Goal: Task Accomplishment & Management: Complete application form

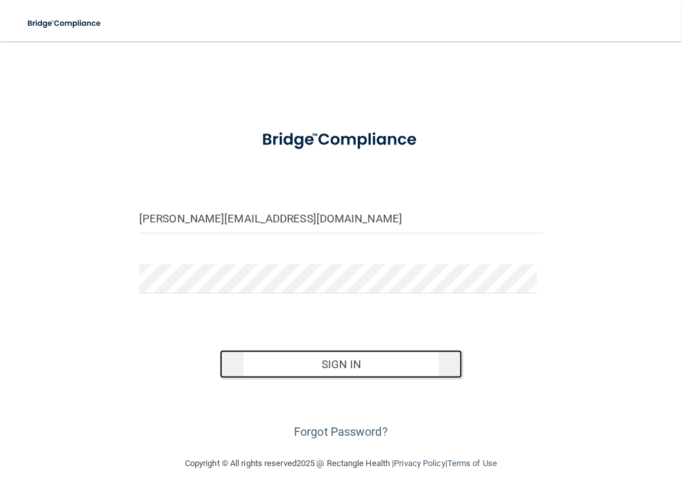
click at [318, 356] on button "Sign In" at bounding box center [341, 364] width 242 height 28
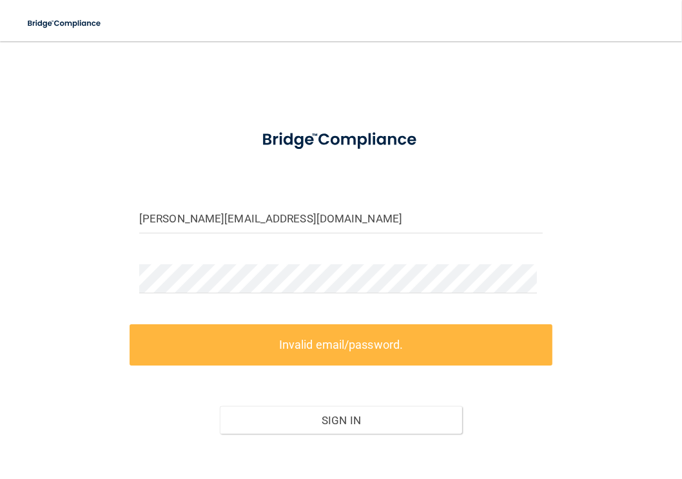
click at [263, 307] on form "chimere@dochollidaybraces.com Invalid email/password. You don't have permission…" at bounding box center [341, 309] width 404 height 380
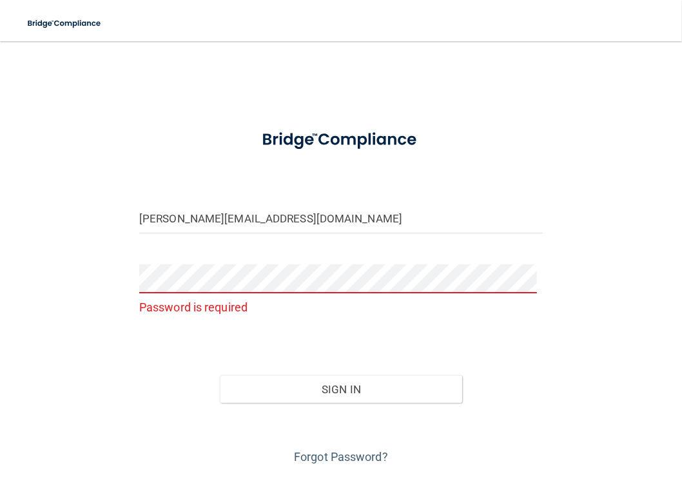
drag, startPoint x: 80, startPoint y: 292, endPoint x: 88, endPoint y: 294, distance: 8.0
click at [80, 293] on div "chimere@dochollidaybraces.com Password is required Invalid email/password. You …" at bounding box center [341, 260] width 631 height 413
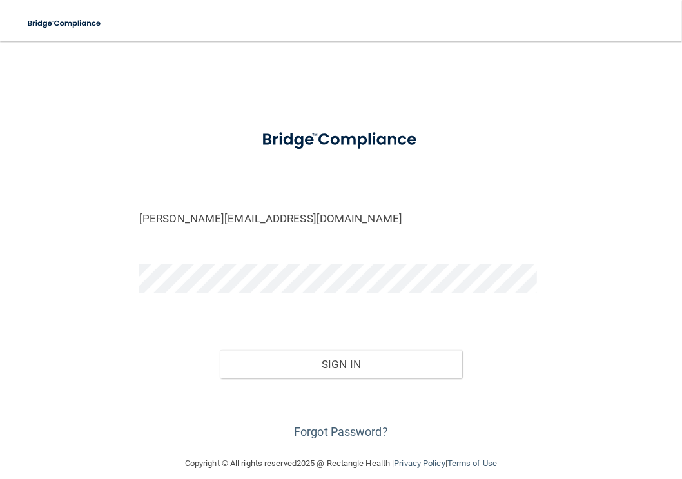
click at [587, 302] on div "chimere@dochollidaybraces.com Invalid email/password. You don't have permission…" at bounding box center [341, 248] width 631 height 389
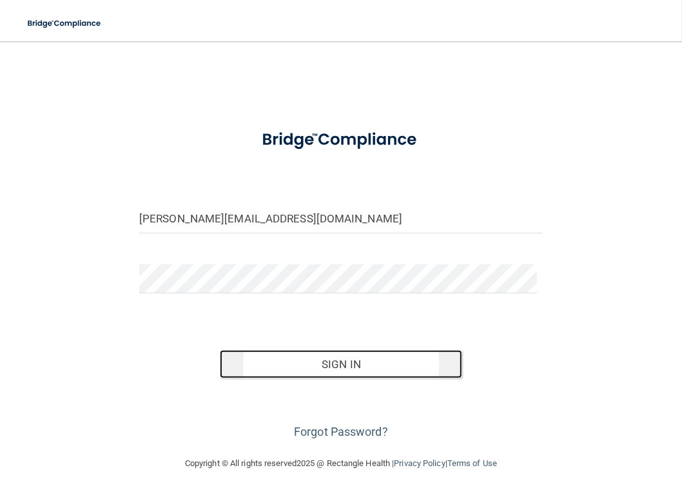
click at [318, 368] on button "Sign In" at bounding box center [341, 364] width 242 height 28
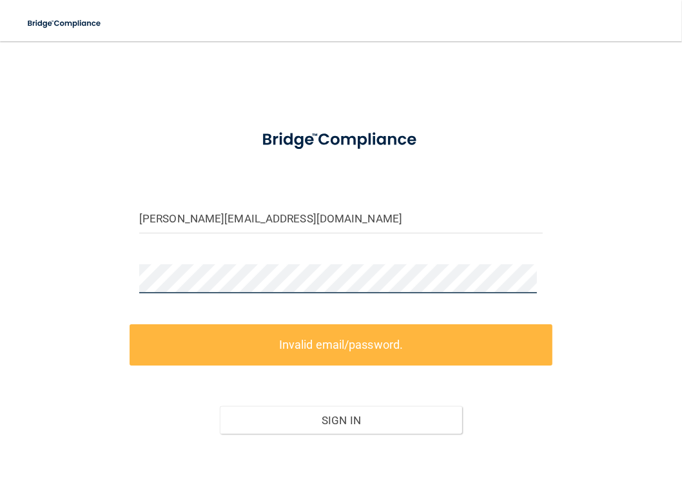
click at [13, 280] on main "chimere@dochollidaybraces.com Invalid email/password. You don't have permission…" at bounding box center [341, 260] width 682 height 438
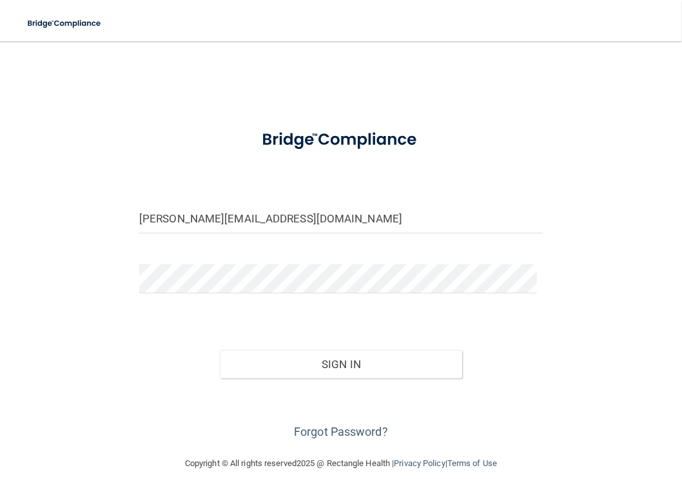
click at [160, 330] on div "Sign In" at bounding box center [341, 351] width 423 height 54
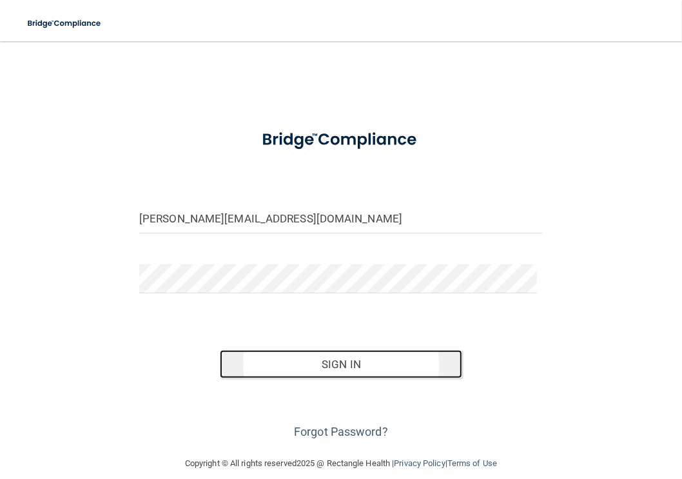
click at [289, 369] on button "Sign In" at bounding box center [341, 364] width 242 height 28
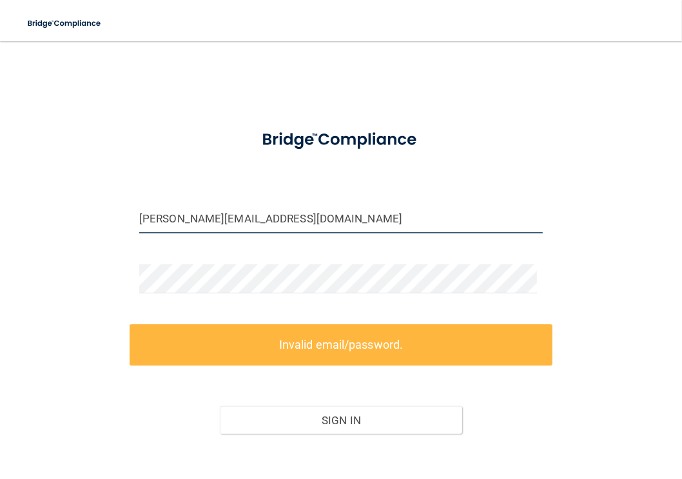
click at [375, 219] on input "chimere@dochollidaybraces.com" at bounding box center [341, 218] width 404 height 29
drag, startPoint x: 364, startPoint y: 220, endPoint x: 103, endPoint y: 218, distance: 261.8
click at [103, 218] on div "chimere@dochollidaybraces.com Invalid email/password. You don't have permission…" at bounding box center [341, 276] width 631 height 444
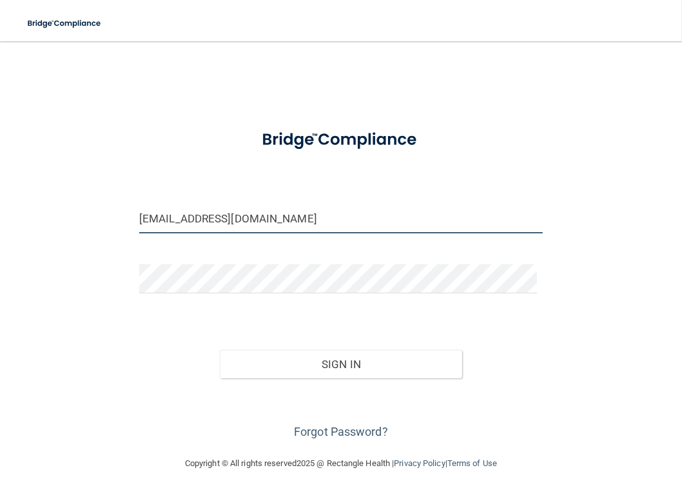
type input "[EMAIL_ADDRESS][DOMAIN_NAME]"
click at [87, 306] on div "ckm78@aol.com Invalid email/password. You don't have permission to access that …" at bounding box center [341, 248] width 631 height 389
click at [622, 310] on div "ckm78@aol.com Invalid email/password. You don't have permission to access that …" at bounding box center [341, 248] width 631 height 389
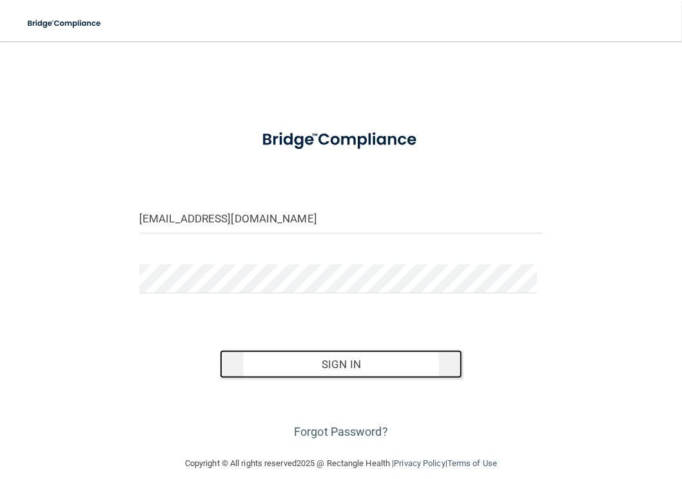
click at [385, 355] on button "Sign In" at bounding box center [341, 364] width 242 height 28
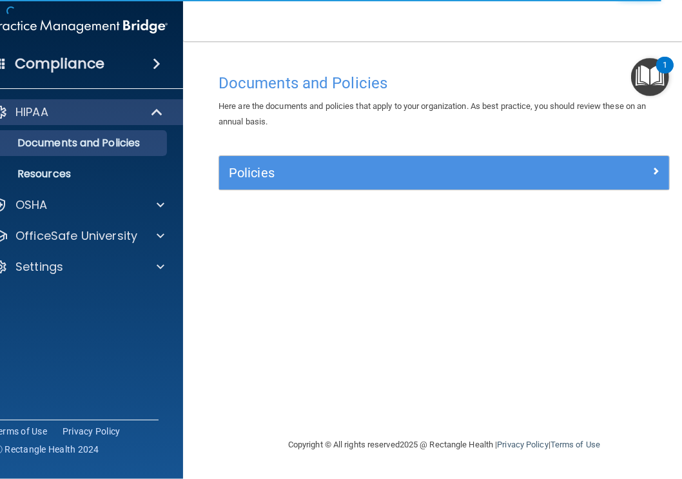
drag, startPoint x: 259, startPoint y: 252, endPoint x: 440, endPoint y: 147, distance: 208.9
click at [261, 252] on div "Documents and Policies Here are the documents and policies that apply to your o…" at bounding box center [444, 252] width 471 height 370
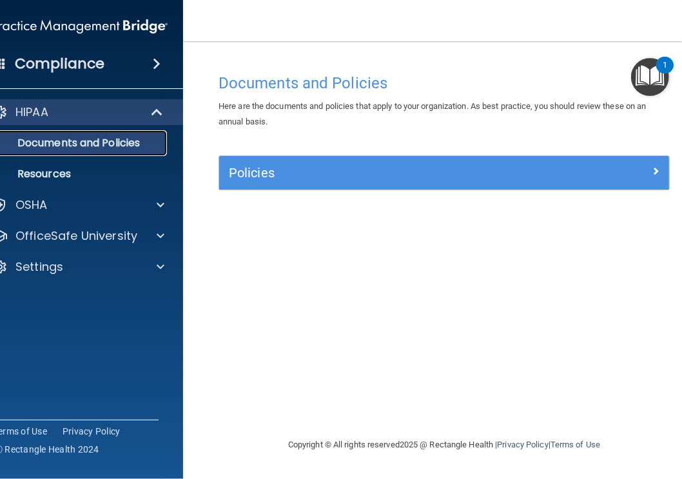
click at [83, 146] on p "Documents and Policies" at bounding box center [73, 143] width 176 height 13
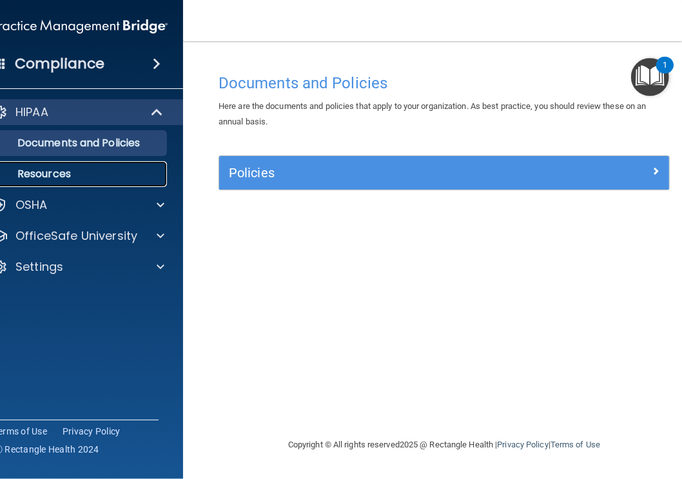
click at [58, 171] on p "Resources" at bounding box center [73, 174] width 176 height 13
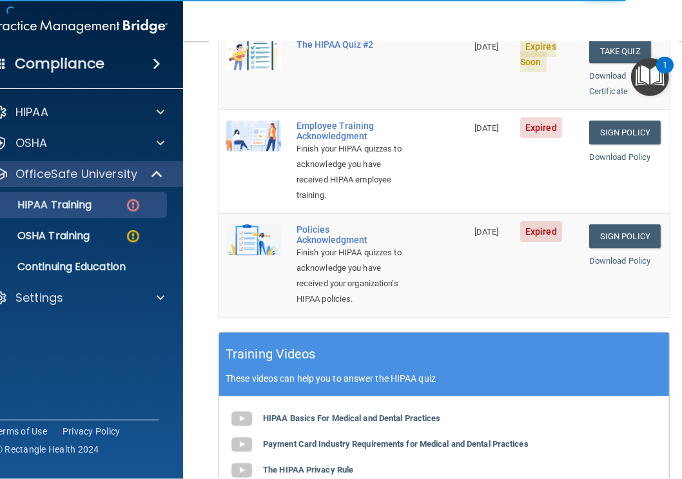
scroll to position [387, 0]
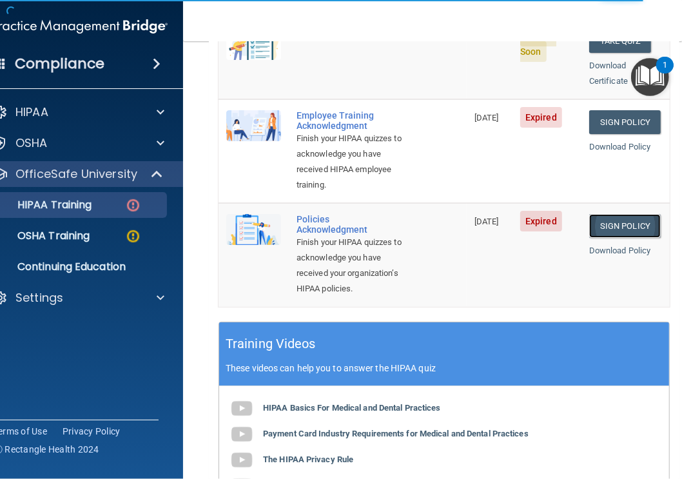
click at [629, 223] on link "Sign Policy" at bounding box center [625, 226] width 72 height 24
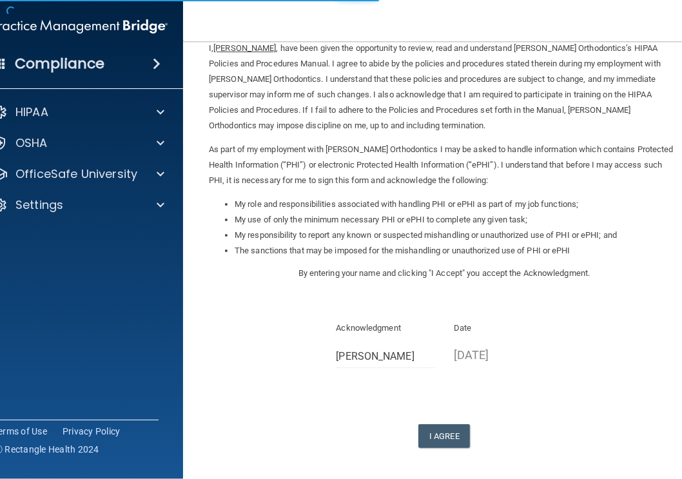
scroll to position [111, 0]
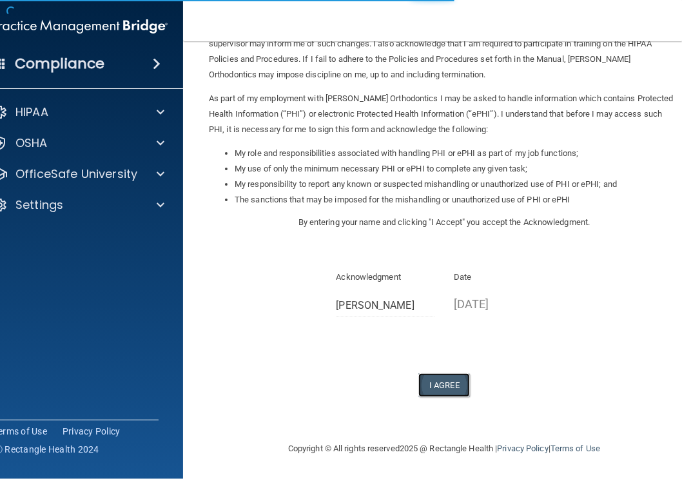
click at [449, 376] on button "I Agree" at bounding box center [445, 385] width 52 height 24
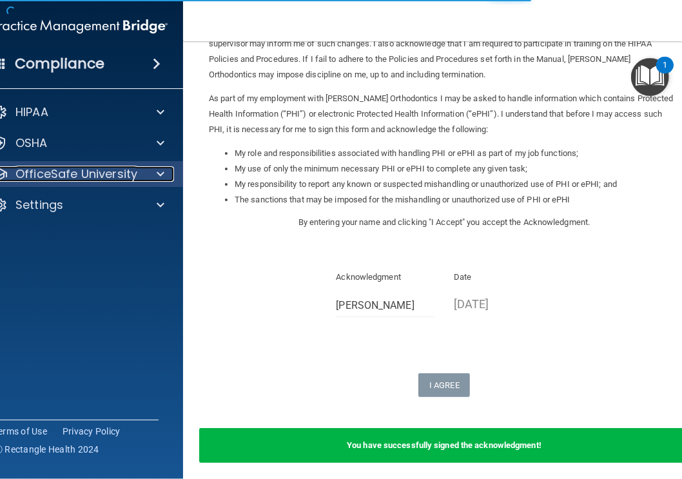
click at [157, 172] on span at bounding box center [161, 173] width 8 height 15
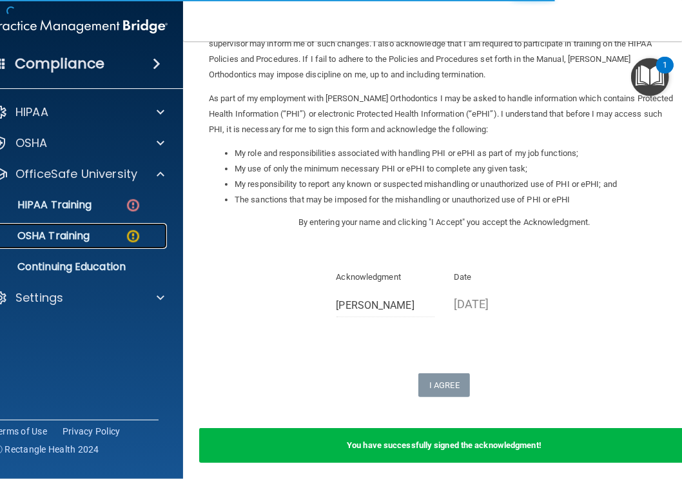
click at [61, 232] on p "OSHA Training" at bounding box center [37, 236] width 104 height 13
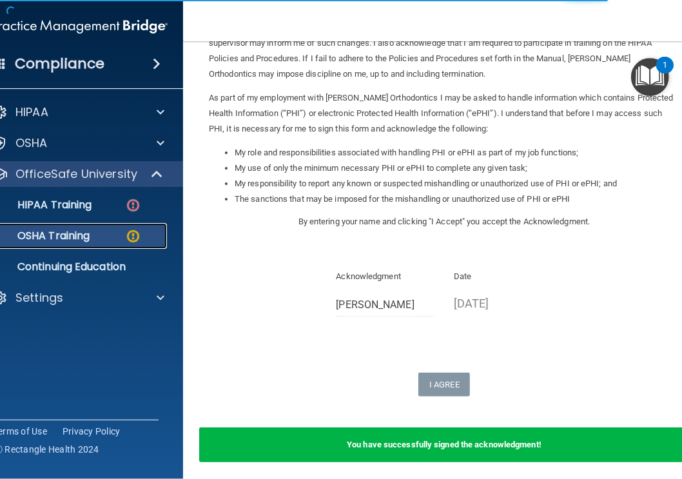
scroll to position [161, 0]
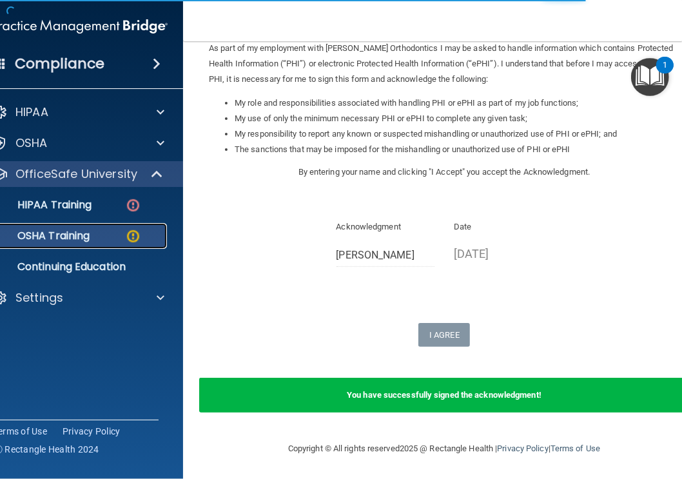
click at [129, 238] on img at bounding box center [133, 236] width 16 height 16
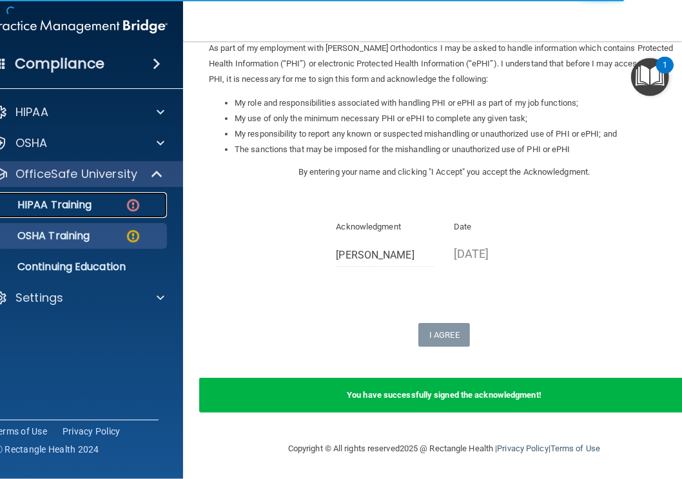
click at [49, 208] on p "HIPAA Training" at bounding box center [38, 205] width 106 height 13
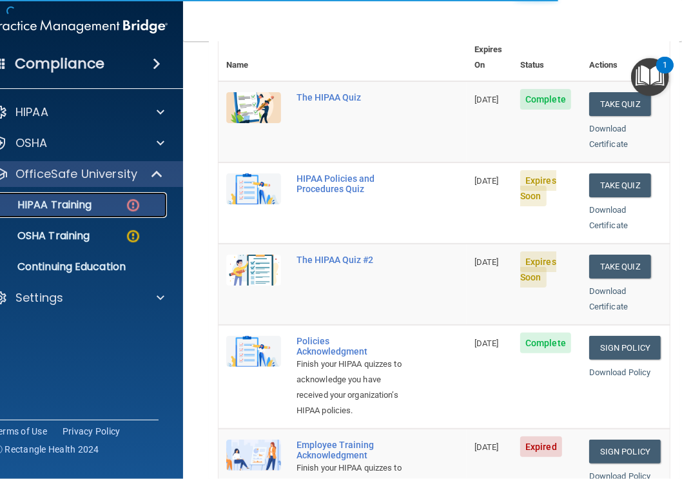
scroll to position [644, 0]
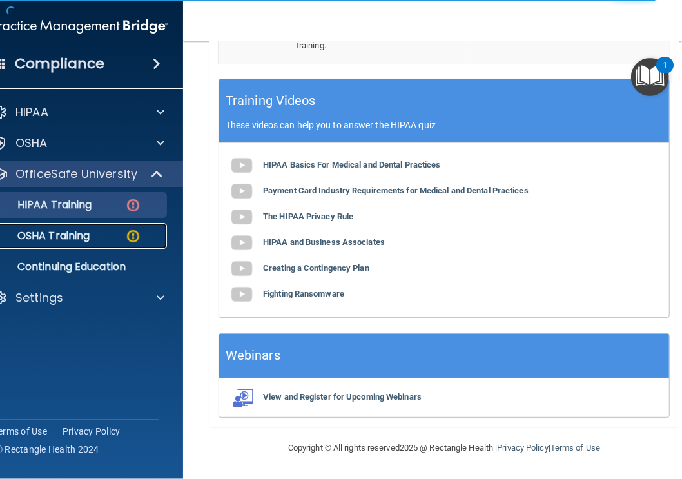
click at [96, 232] on div "OSHA Training" at bounding box center [73, 236] width 176 height 13
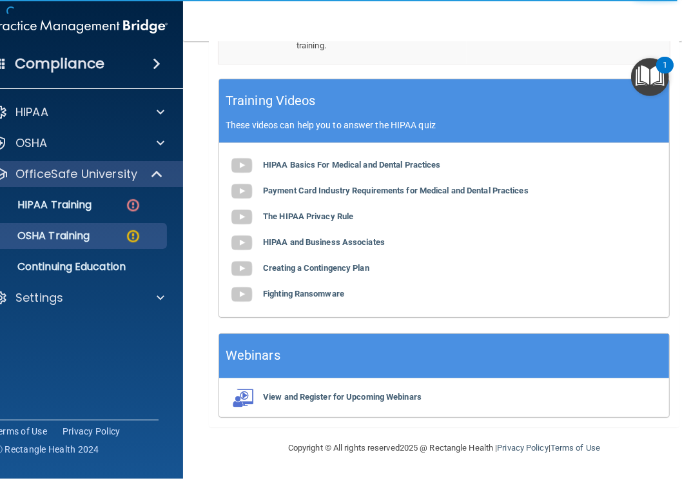
scroll to position [902, 0]
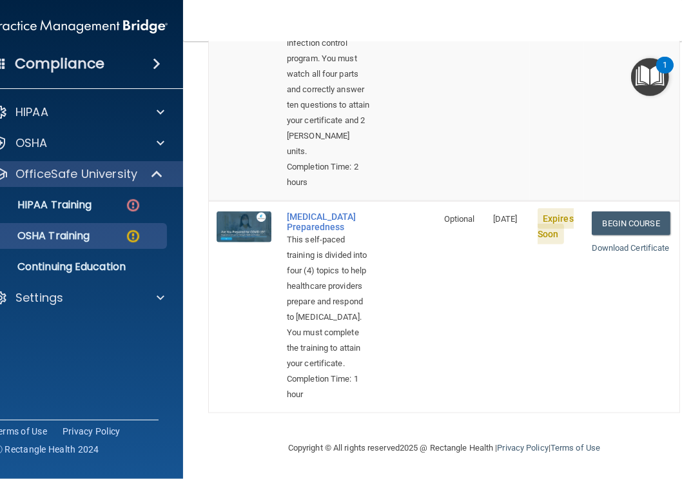
click at [195, 200] on main "You have a course that has expired or is incomplete. Please complete the course…" at bounding box center [444, 260] width 522 height 438
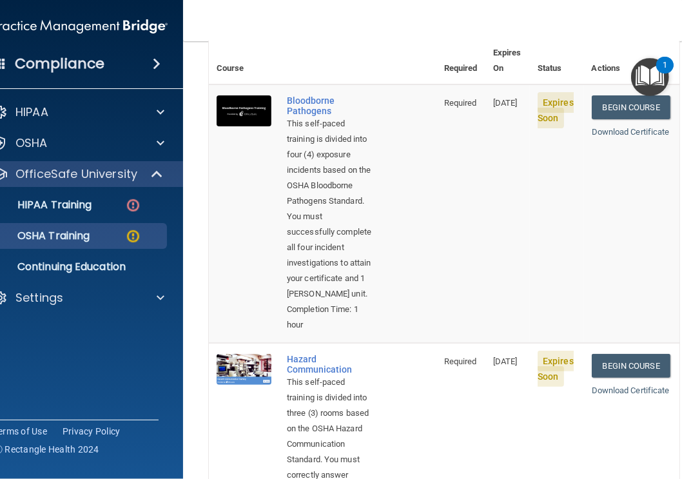
scroll to position [0, 0]
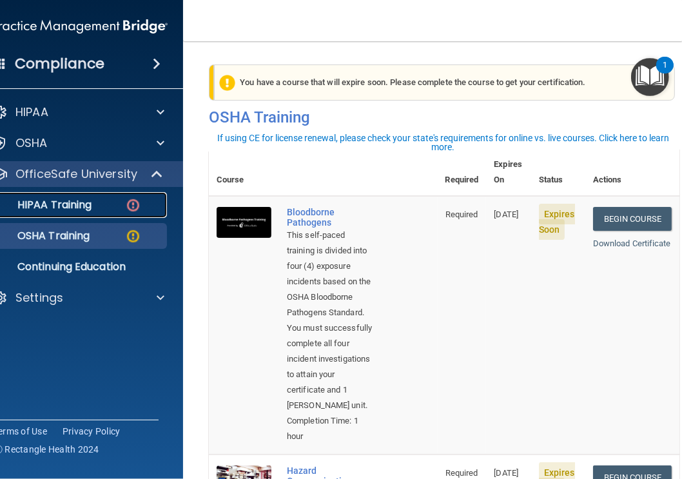
click at [102, 204] on div "HIPAA Training" at bounding box center [73, 205] width 176 height 13
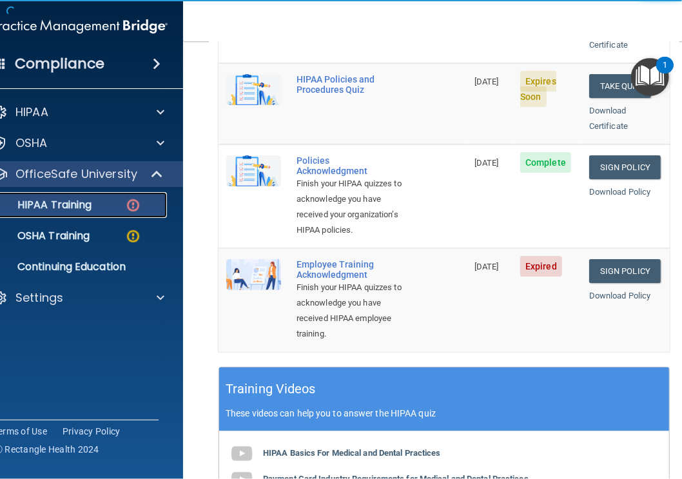
scroll to position [344, 0]
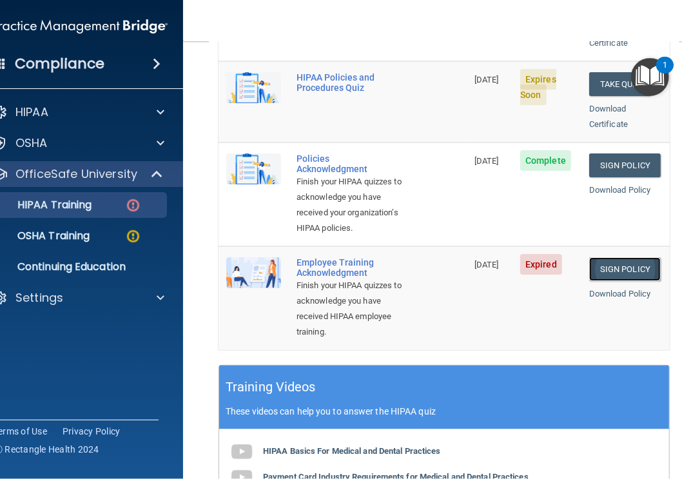
click at [626, 264] on link "Sign Policy" at bounding box center [625, 269] width 72 height 24
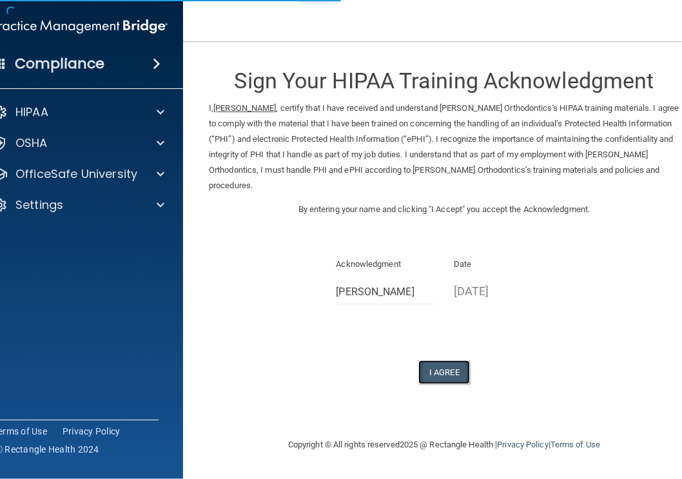
click at [438, 375] on button "I Agree" at bounding box center [445, 373] width 52 height 24
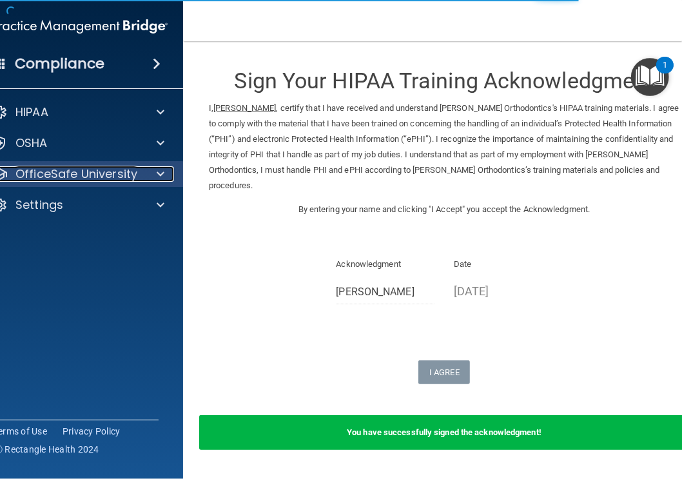
click at [35, 171] on p "OfficeSafe University" at bounding box center [76, 173] width 122 height 15
